Goal: Transaction & Acquisition: Purchase product/service

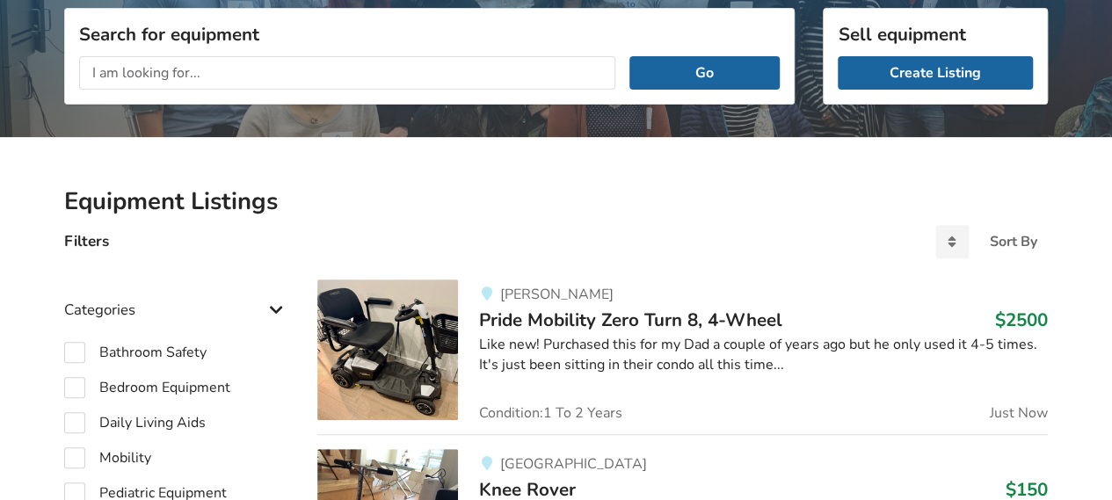
scroll to position [214, 0]
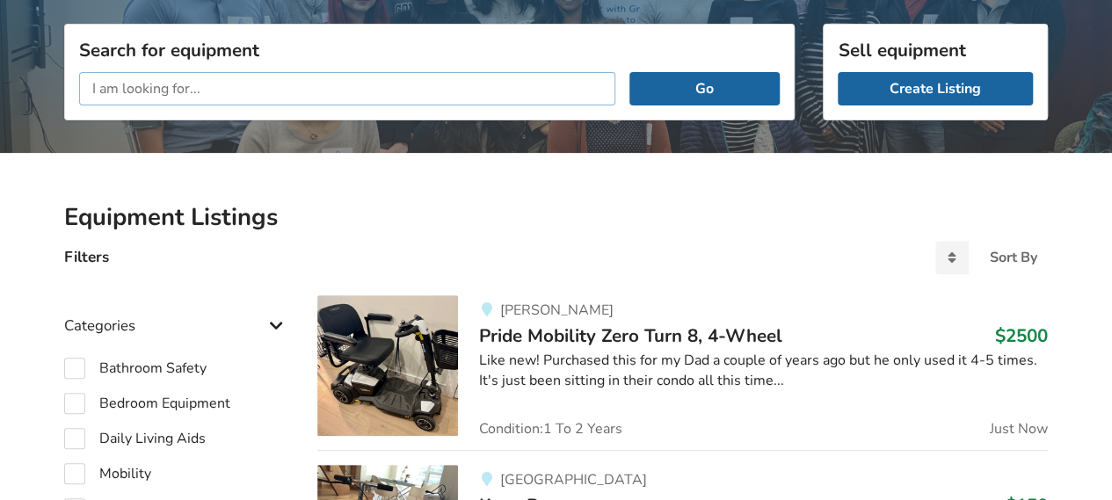
click at [520, 96] on input "text" at bounding box center [347, 88] width 536 height 33
type input "hip"
click at [630, 72] on button "Go" at bounding box center [705, 88] width 150 height 33
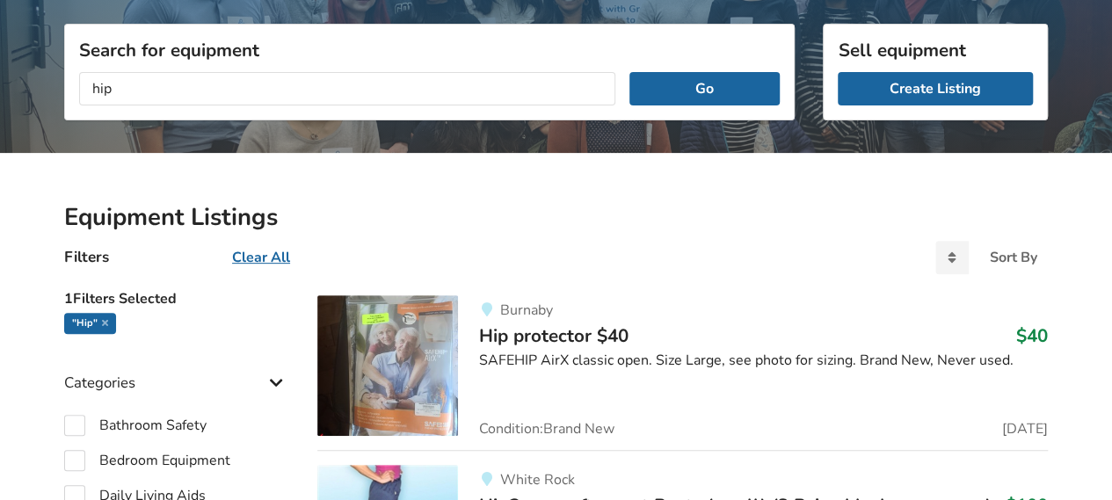
click at [405, 373] on img at bounding box center [387, 365] width 141 height 141
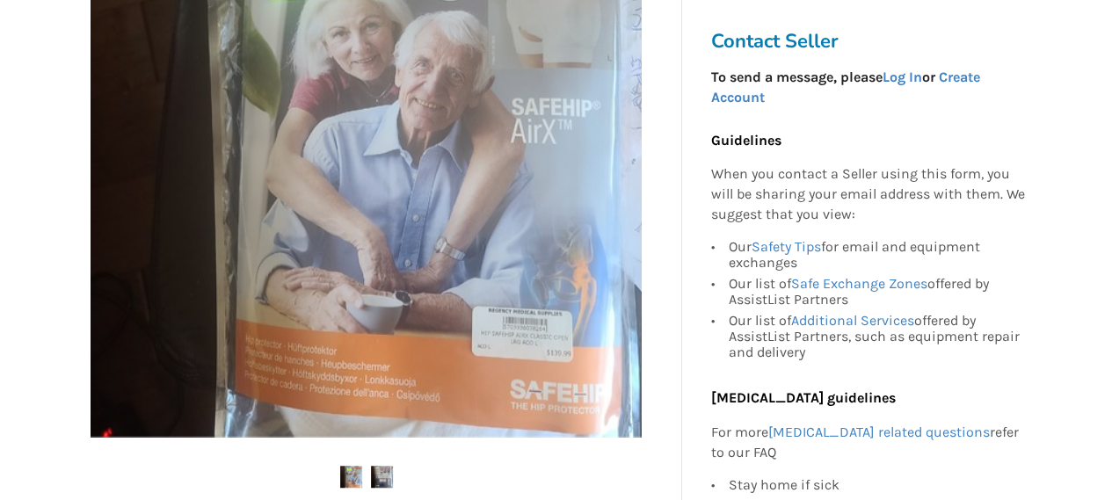
scroll to position [433, 0]
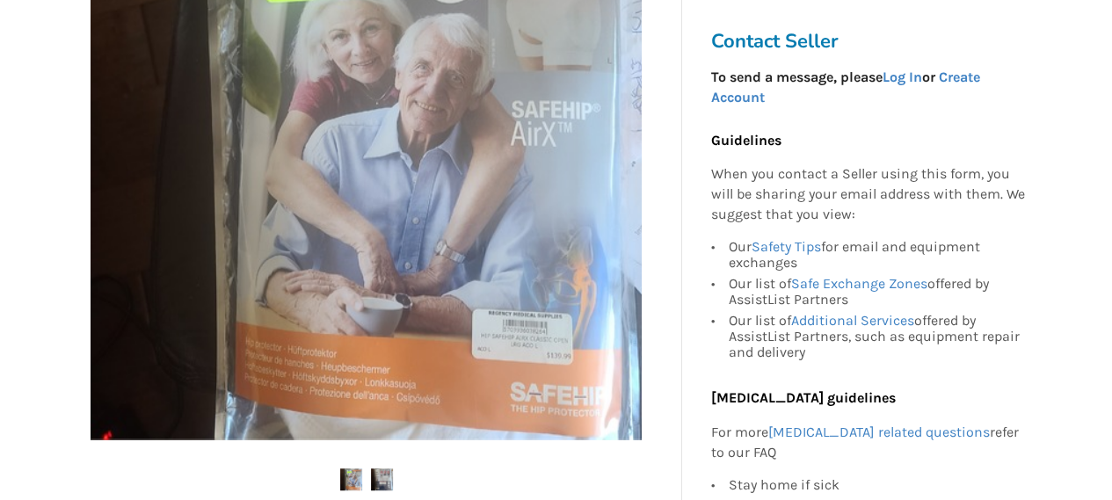
click at [378, 476] on img at bounding box center [382, 480] width 22 height 22
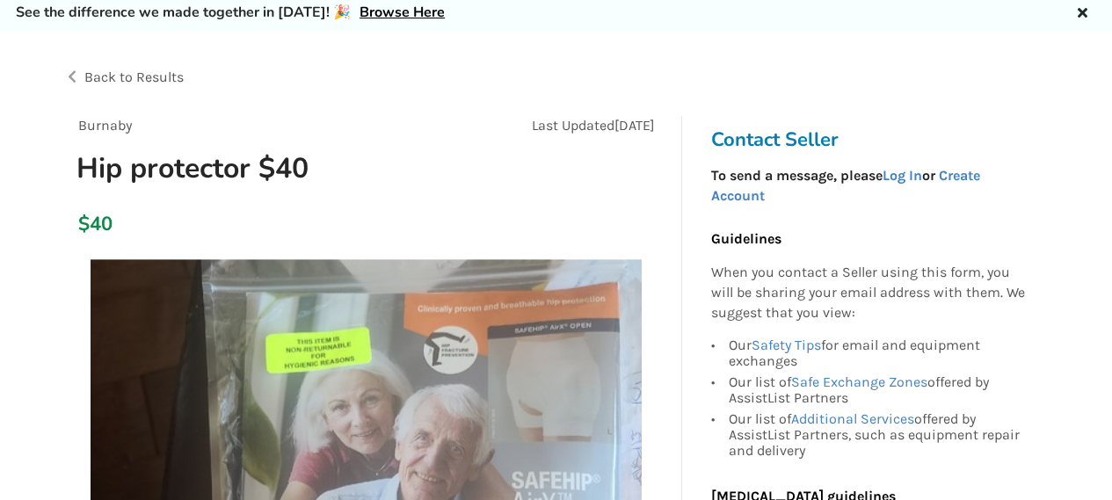
scroll to position [0, 0]
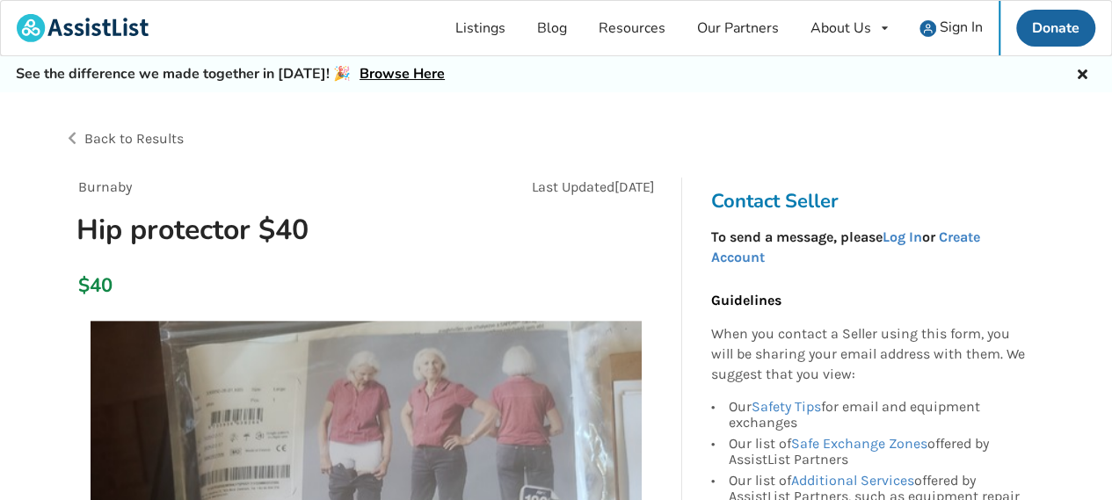
click at [155, 136] on span "Back to Results" at bounding box center [133, 138] width 99 height 17
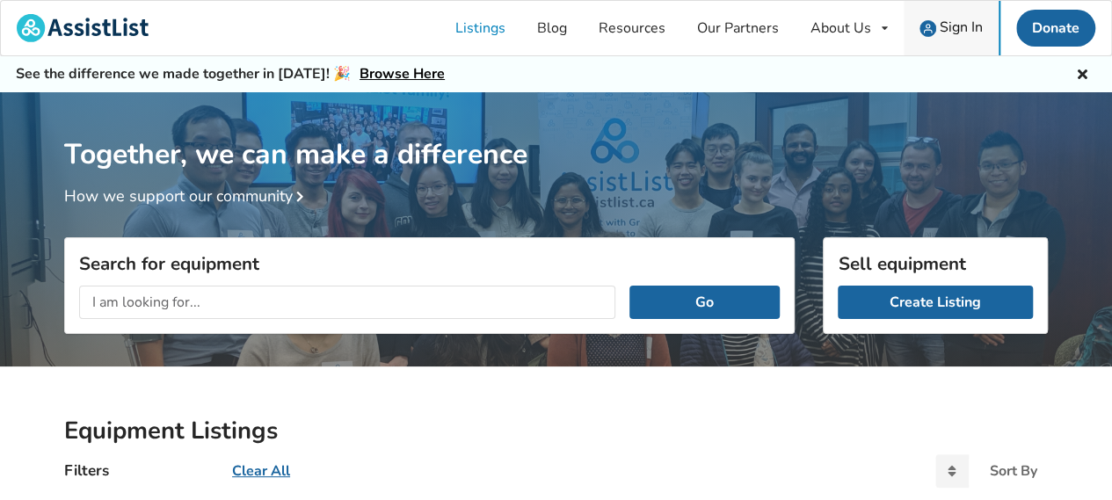
click at [949, 32] on span "Sign In" at bounding box center [961, 27] width 43 height 19
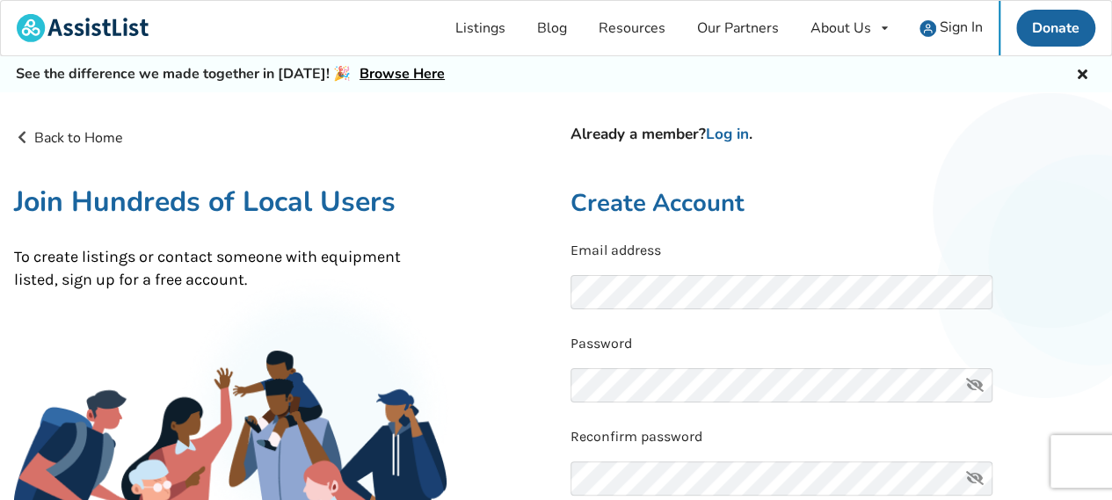
click at [975, 388] on icon at bounding box center [975, 385] width 35 height 34
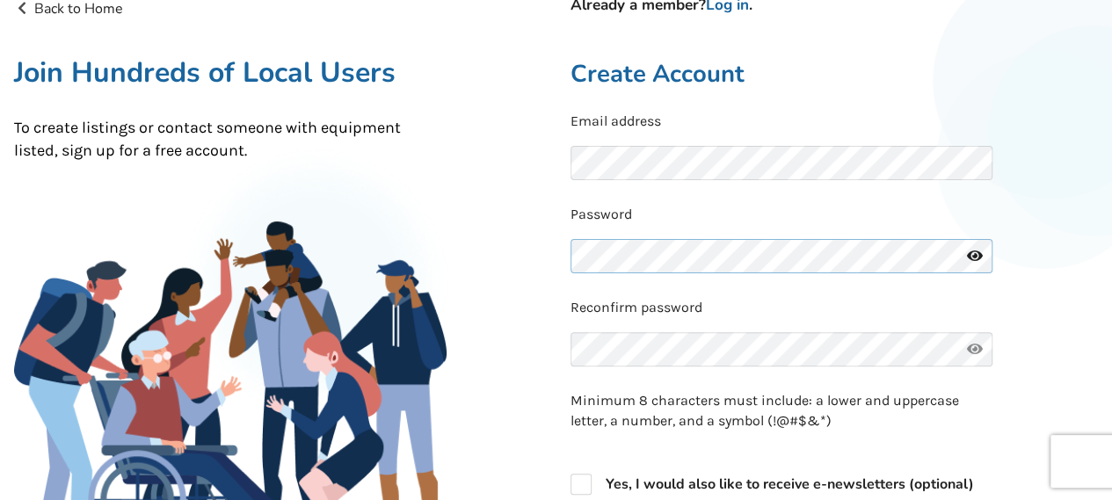
click at [513, 263] on div "Back to Home Already a member? Log in . Join Hundreds of Local Users To create …" at bounding box center [556, 426] width 1112 height 884
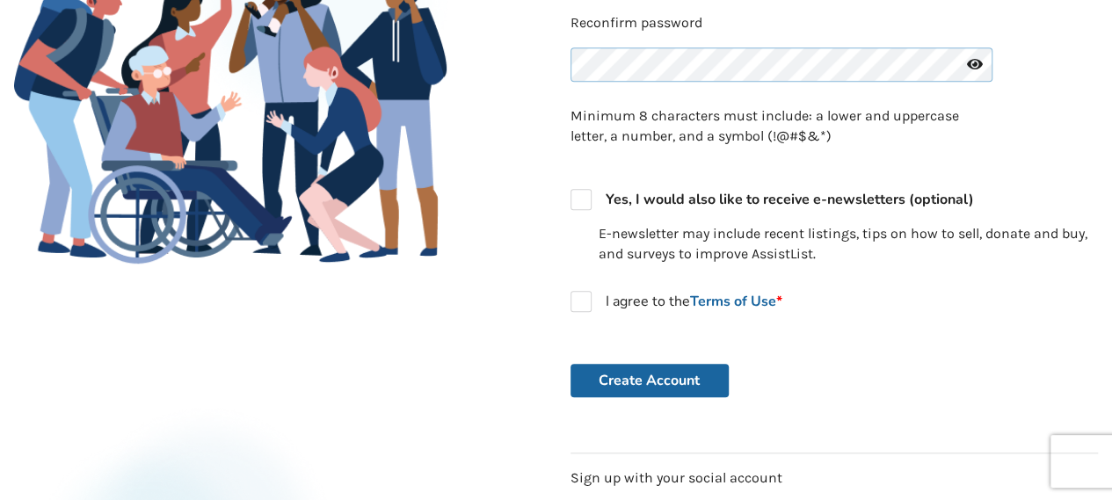
scroll to position [417, 0]
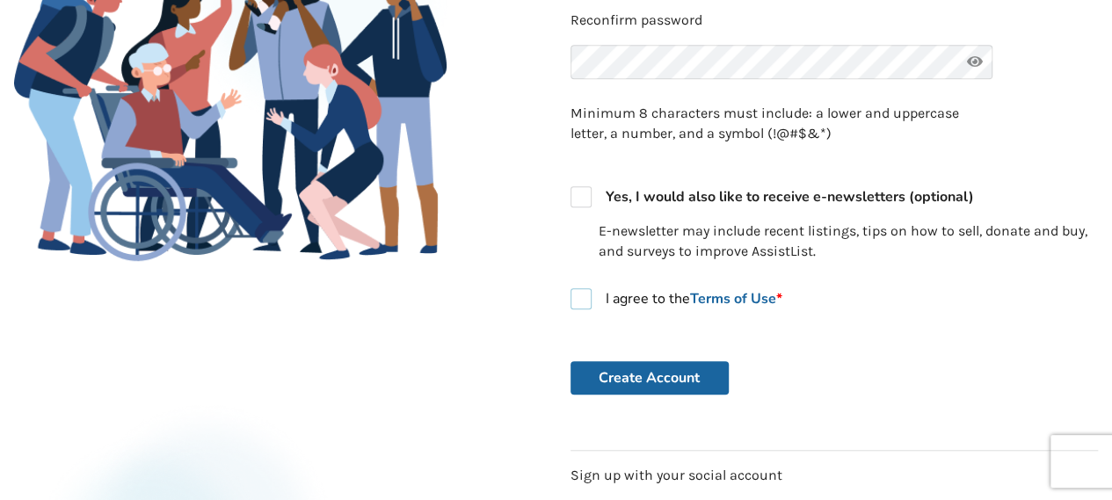
click at [579, 296] on label "I agree to the Terms of Use *" at bounding box center [677, 298] width 212 height 21
checkbox input "true"
click at [651, 368] on button "Create Account" at bounding box center [650, 377] width 158 height 33
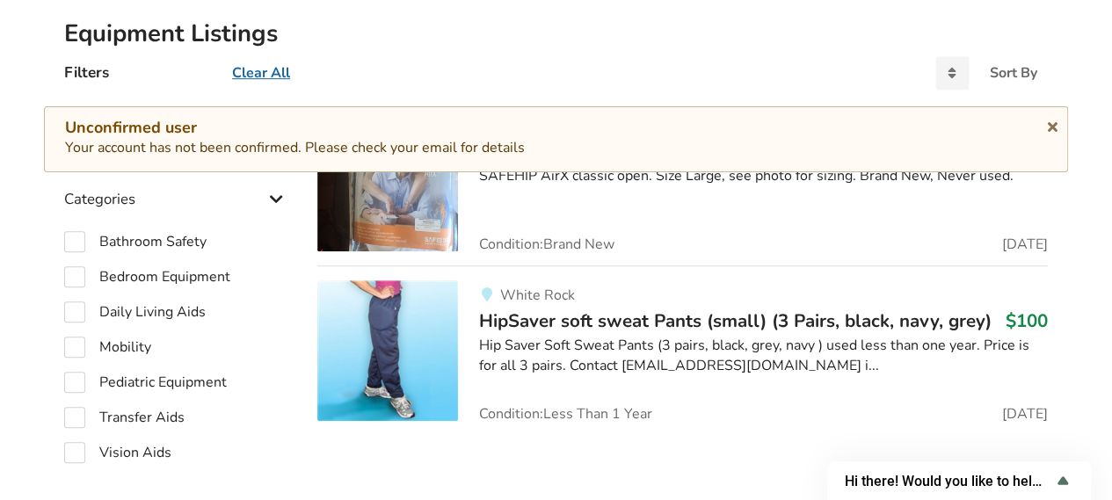
scroll to position [471, 0]
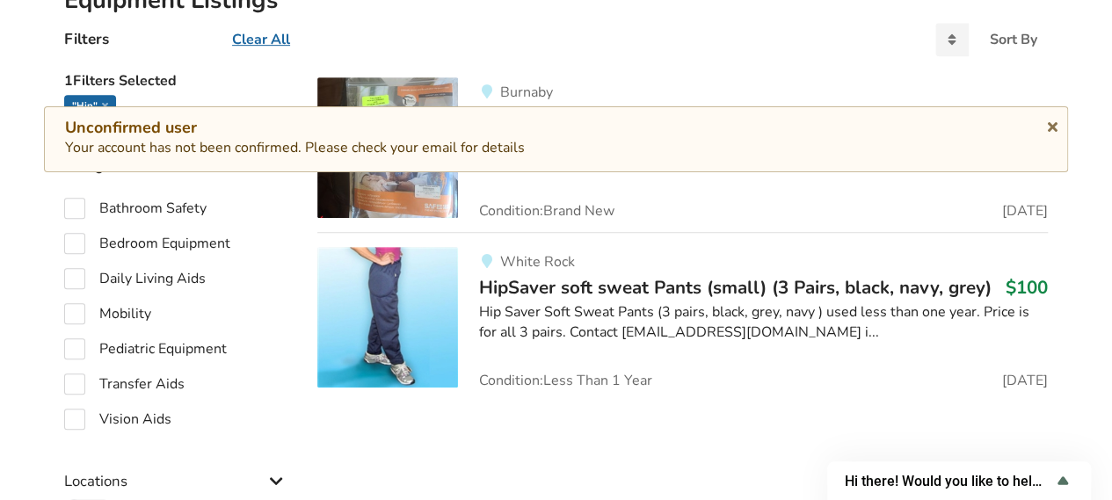
click at [424, 293] on img at bounding box center [387, 317] width 141 height 141
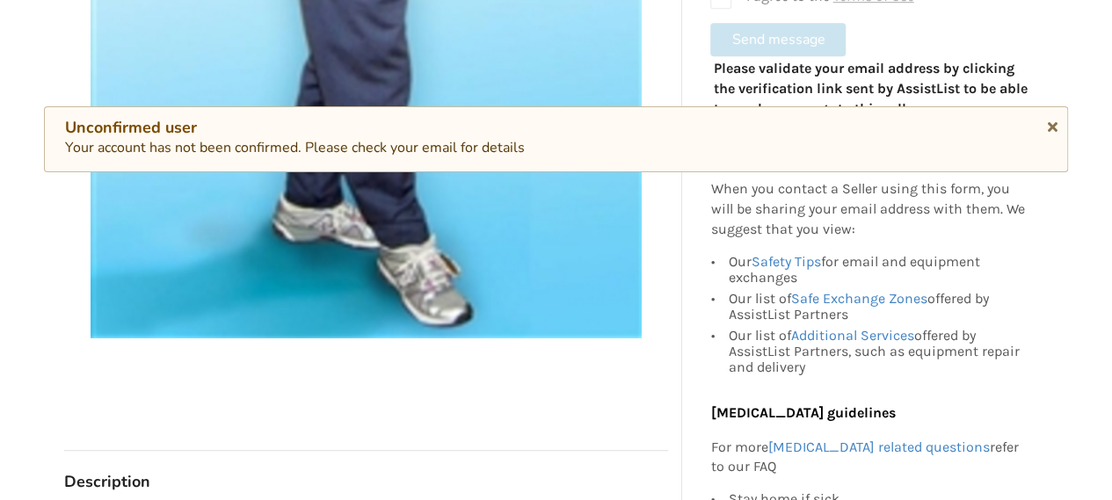
scroll to position [408, 0]
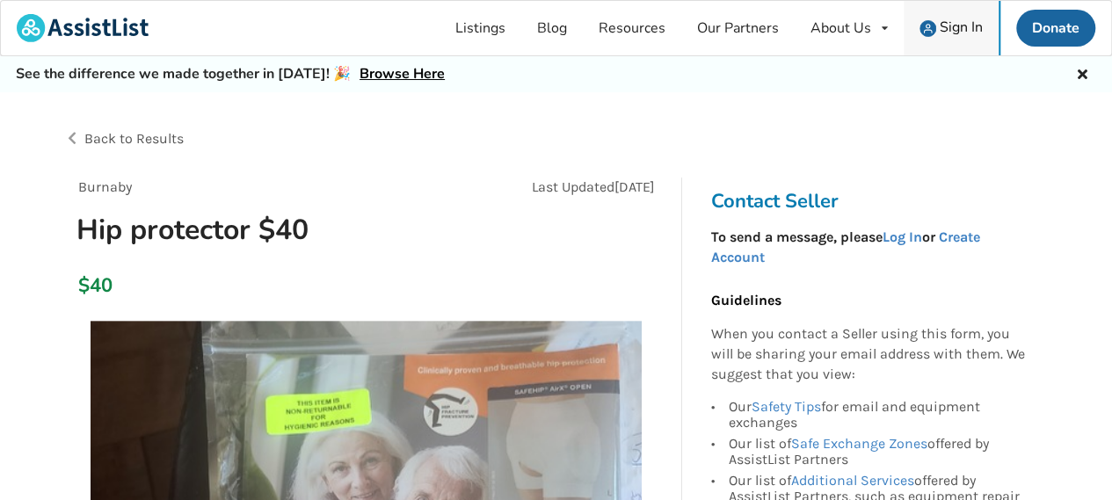
click at [955, 26] on span "Sign In" at bounding box center [961, 27] width 43 height 19
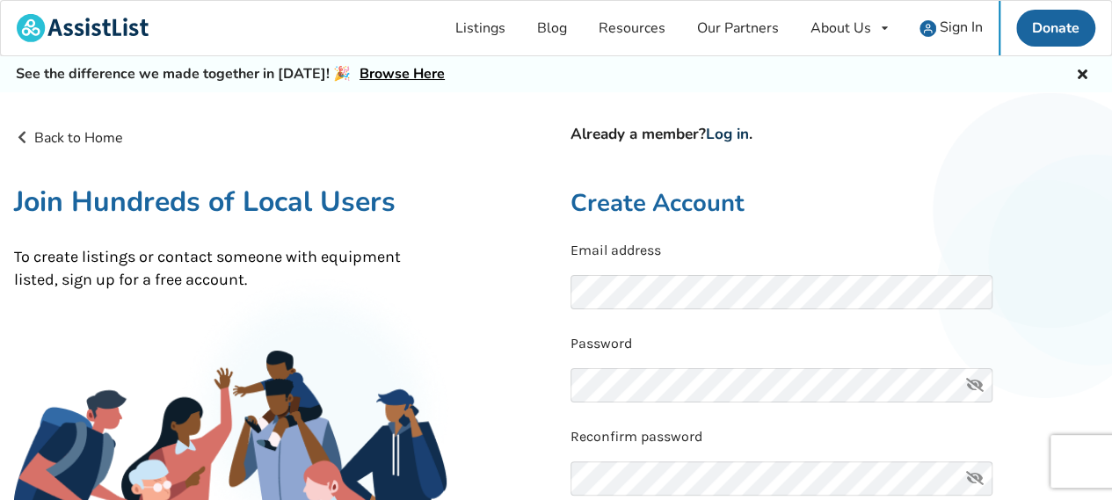
click at [732, 131] on link "Log in" at bounding box center [727, 134] width 43 height 20
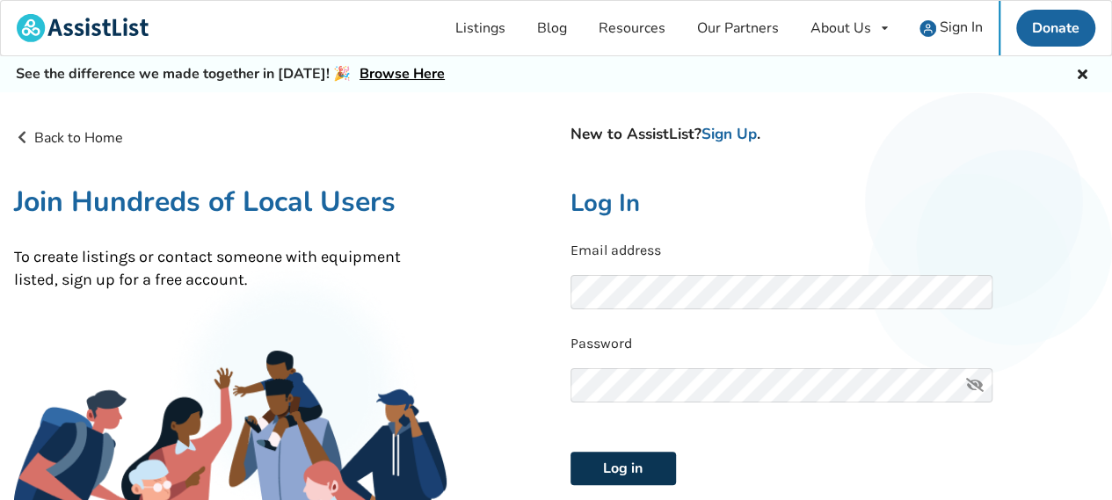
click at [638, 467] on button "Log in" at bounding box center [624, 468] width 106 height 33
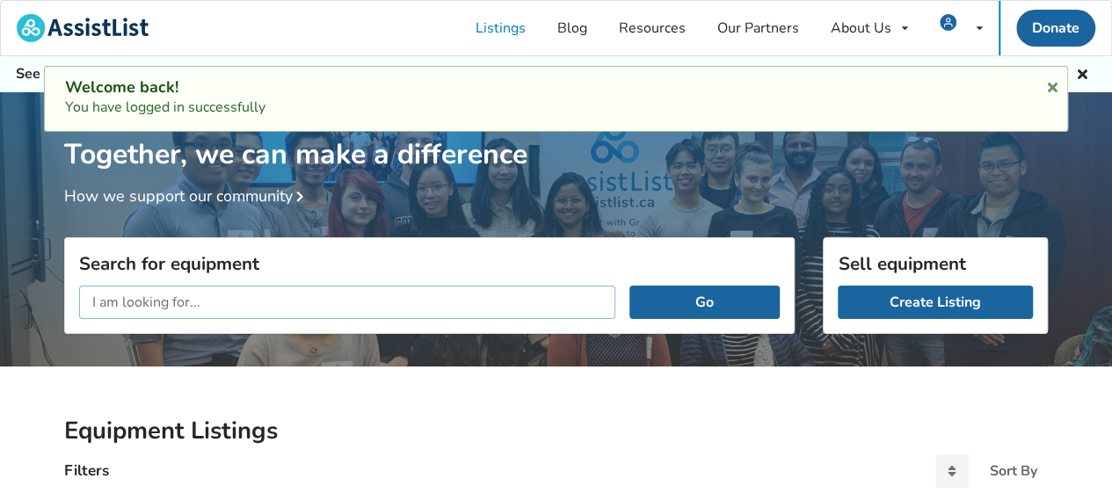
click at [477, 308] on input "text" at bounding box center [347, 302] width 536 height 33
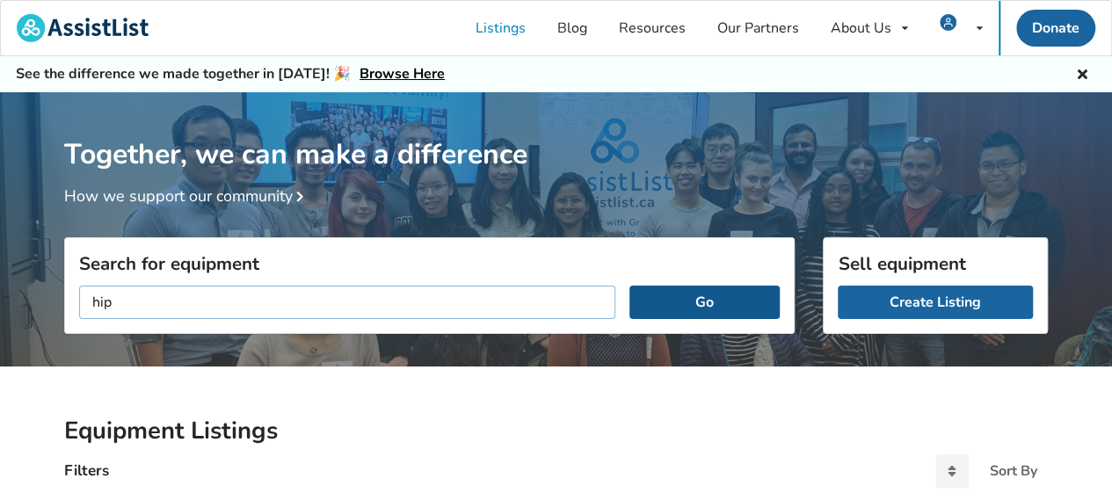
type input "hip"
click at [684, 296] on button "Go" at bounding box center [705, 302] width 150 height 33
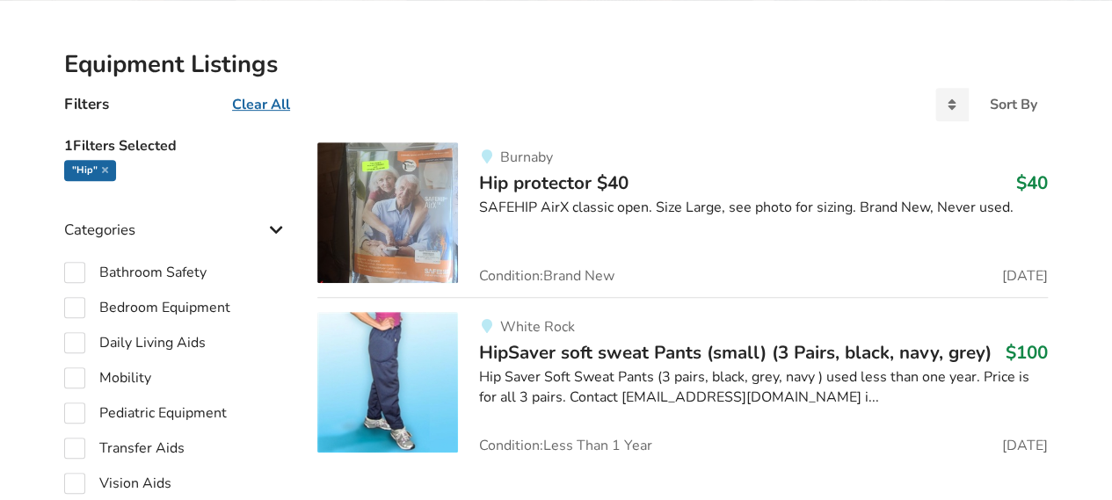
scroll to position [429, 0]
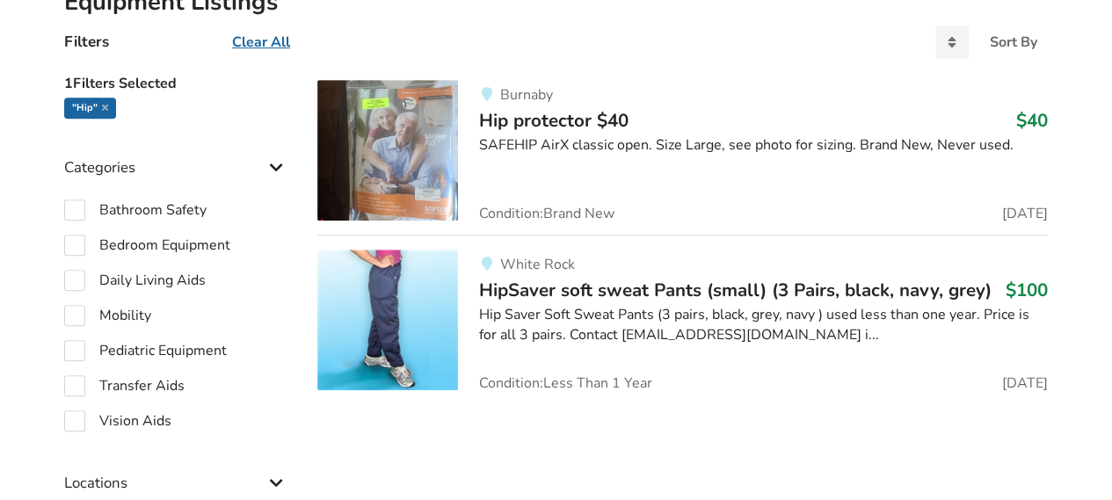
click at [588, 121] on span "Hip protector $40" at bounding box center [553, 120] width 149 height 25
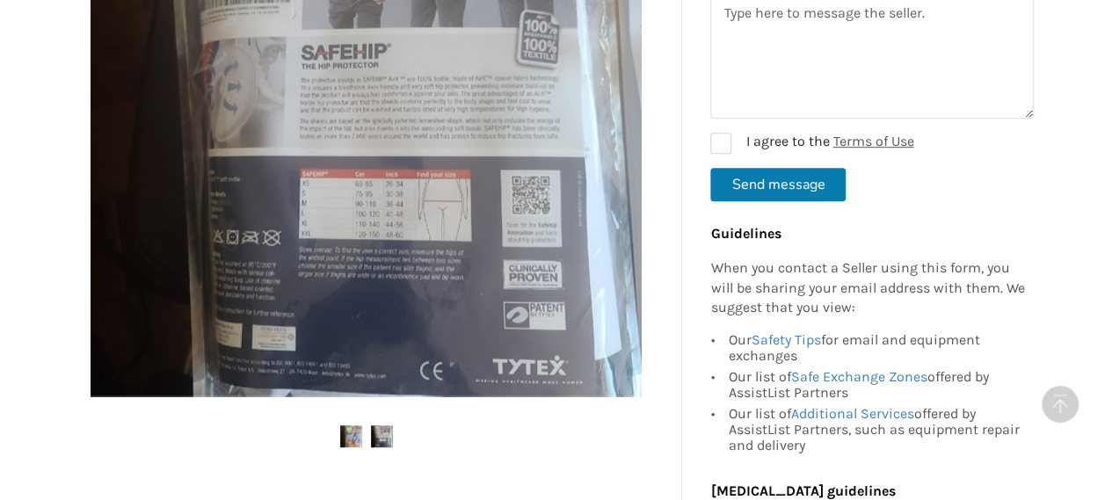
scroll to position [567, 0]
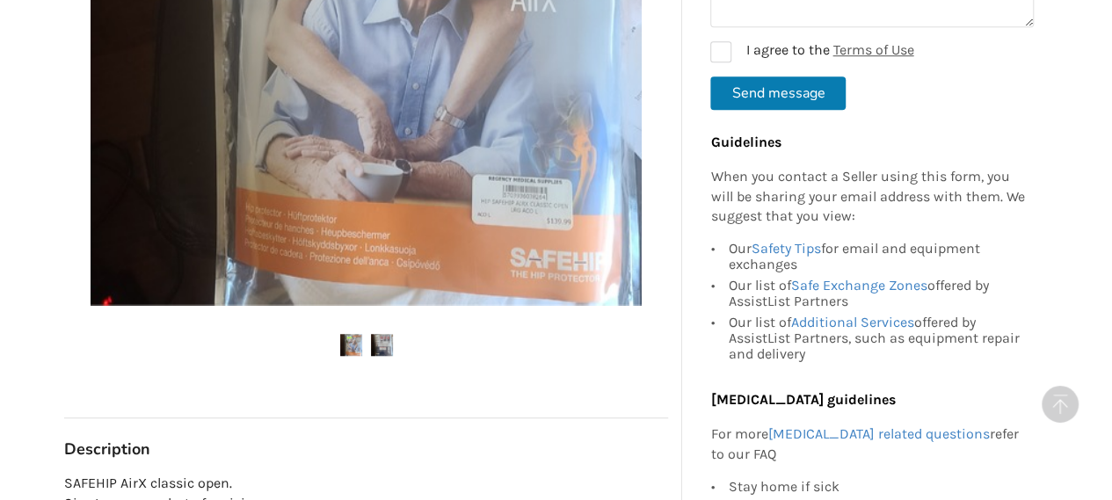
click at [352, 342] on img at bounding box center [351, 345] width 22 height 22
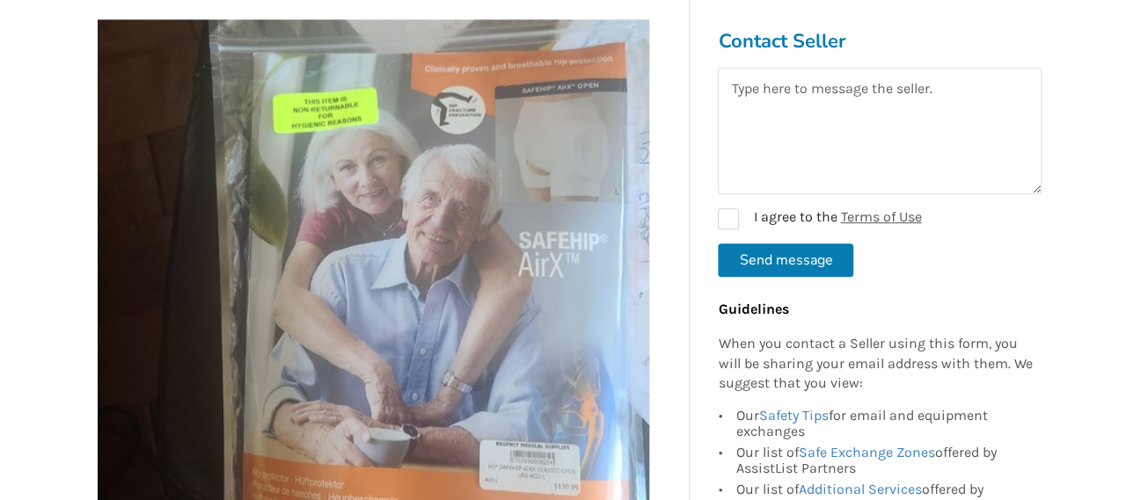
scroll to position [294, 0]
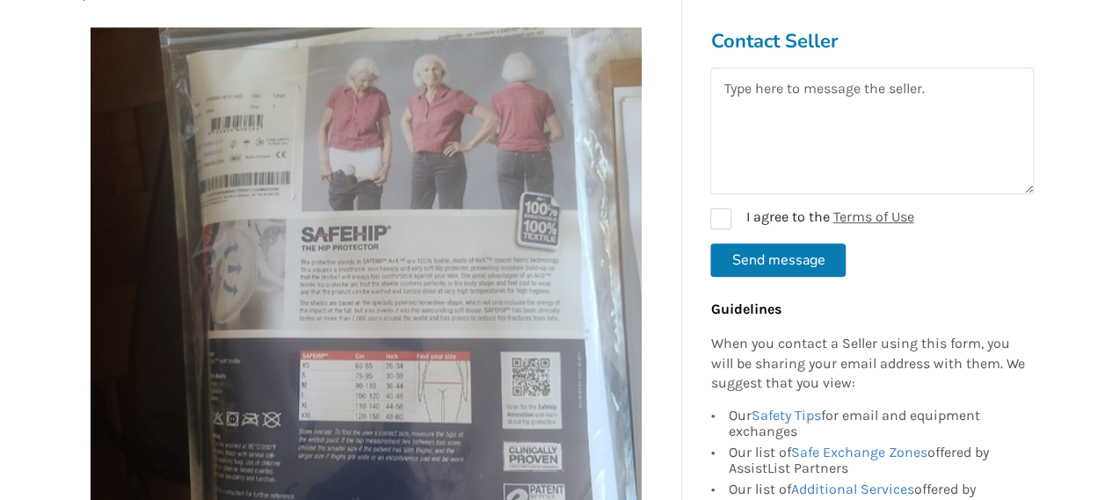
click at [369, 363] on img at bounding box center [366, 302] width 551 height 551
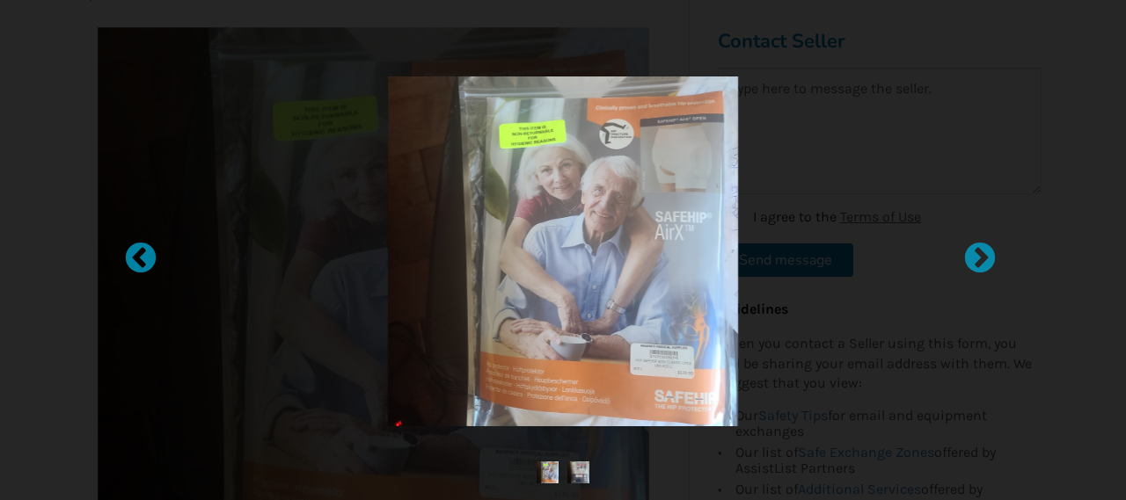
click at [616, 293] on img at bounding box center [563, 252] width 350 height 350
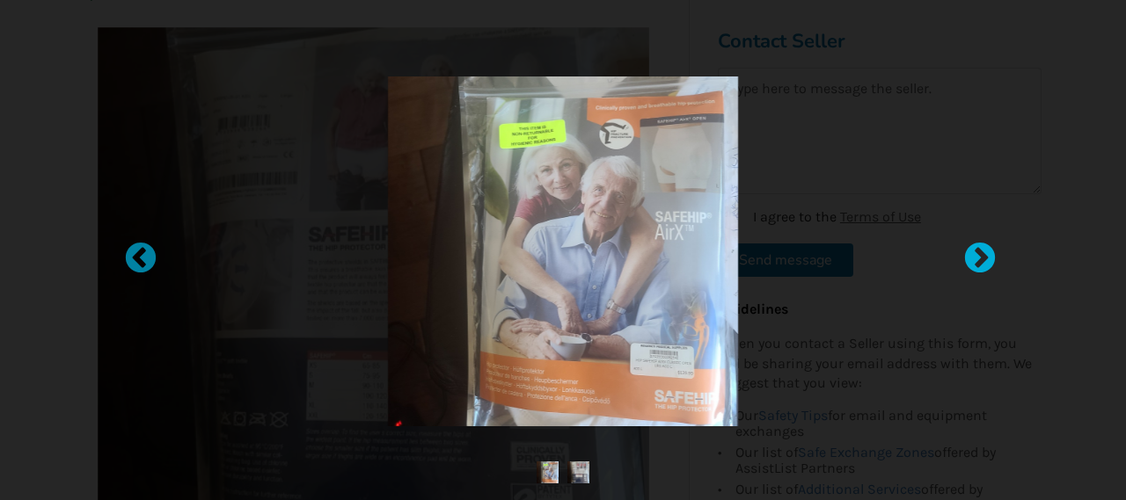
click at [973, 247] on div at bounding box center [971, 251] width 18 height 18
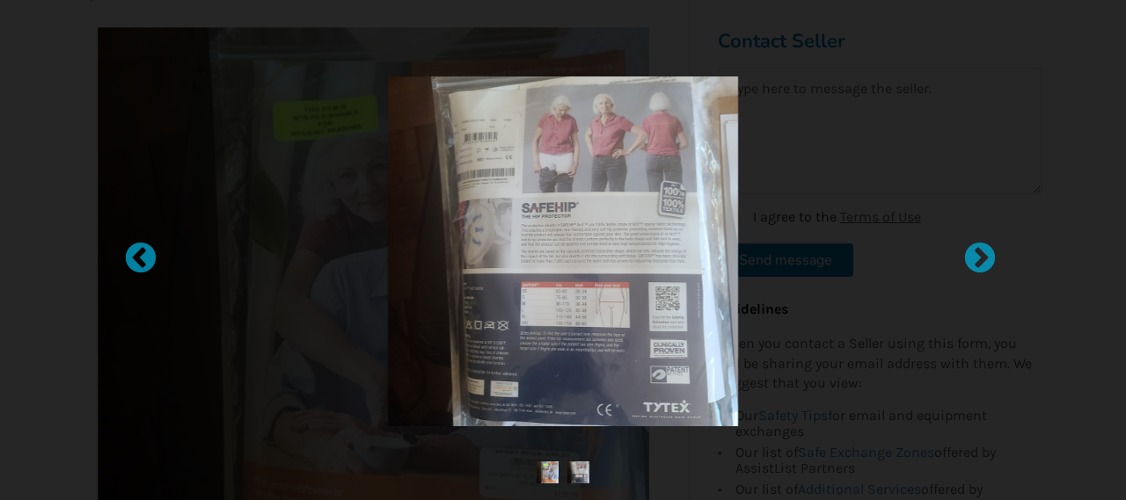
click at [580, 474] on img at bounding box center [578, 473] width 22 height 22
click at [550, 476] on img at bounding box center [547, 473] width 22 height 22
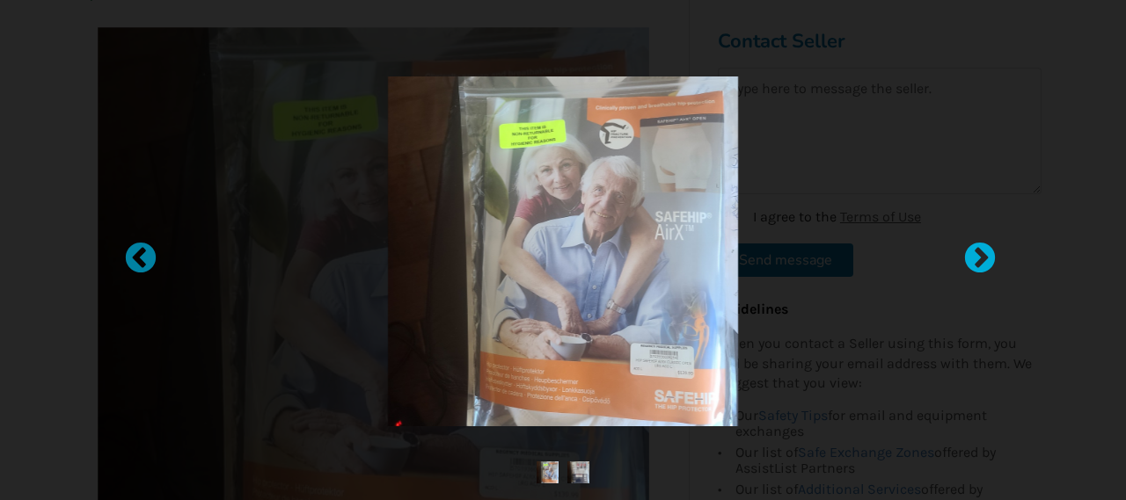
click at [980, 251] on div at bounding box center [971, 251] width 18 height 18
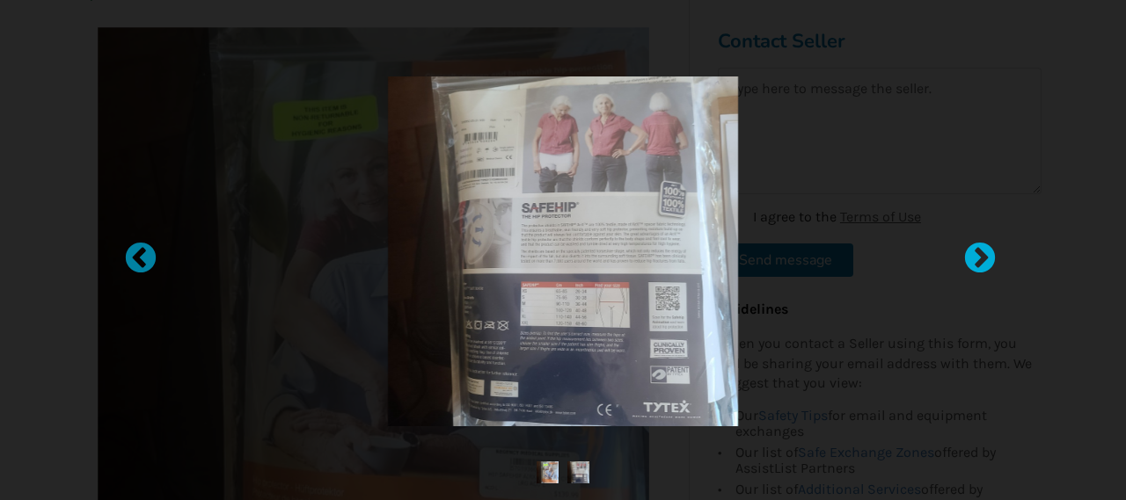
click at [980, 251] on div at bounding box center [971, 251] width 18 height 18
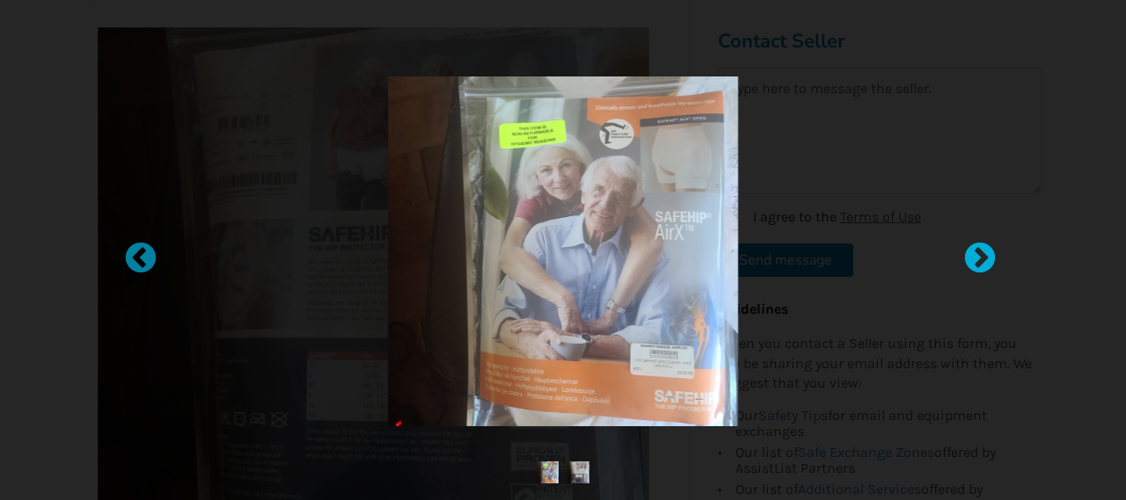
click at [980, 251] on div at bounding box center [971, 251] width 18 height 18
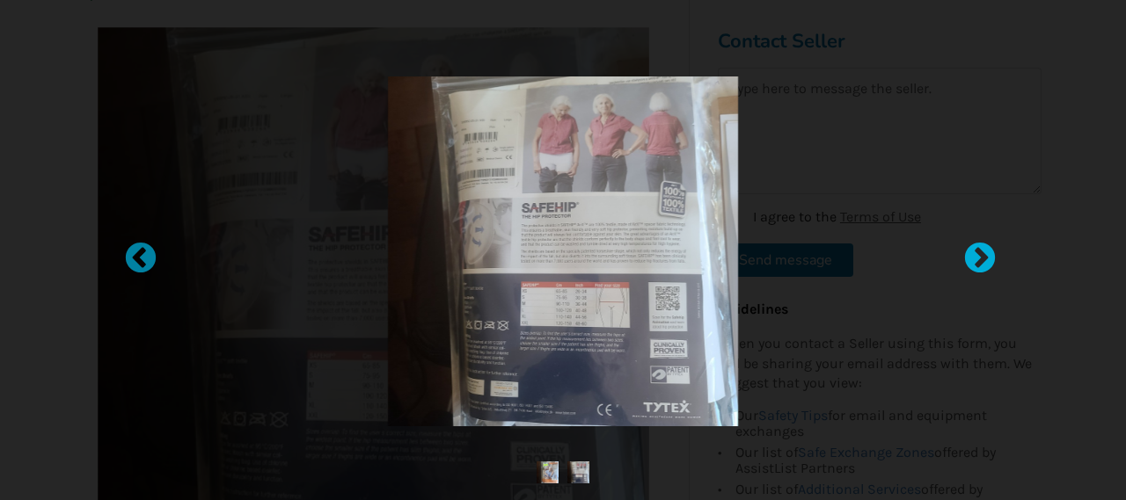
click at [980, 251] on div at bounding box center [971, 251] width 18 height 18
